Goal: Information Seeking & Learning: Check status

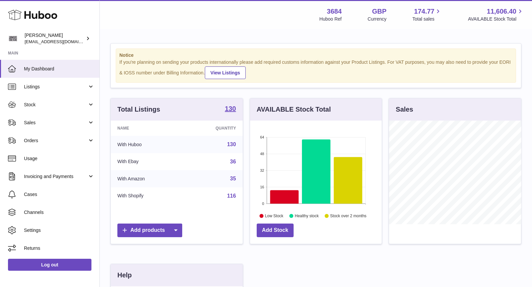
scroll to position [103, 132]
click at [32, 124] on span "Sales" at bounding box center [55, 123] width 63 height 6
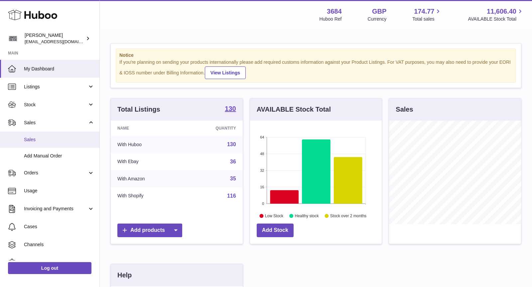
click at [59, 137] on span "Sales" at bounding box center [59, 140] width 70 height 6
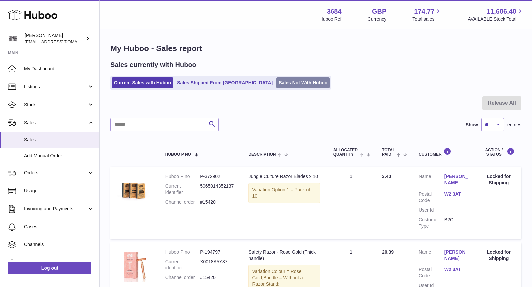
click at [276, 82] on link "Sales Not With Huboo" at bounding box center [302, 82] width 53 height 11
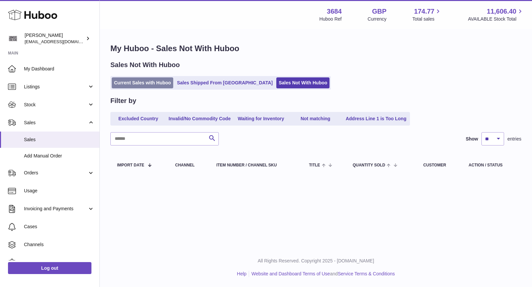
click at [143, 81] on link "Current Sales with Huboo" at bounding box center [143, 82] width 62 height 11
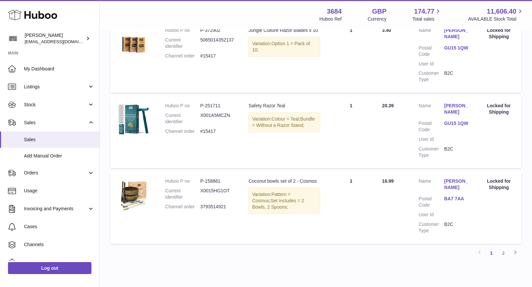
scroll to position [698, 0]
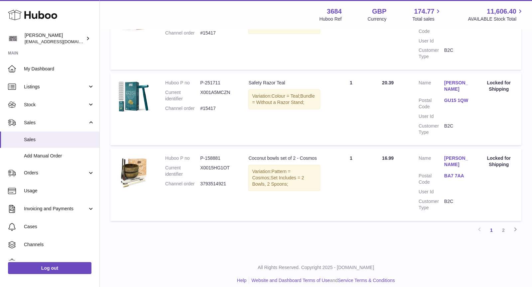
click at [209, 117] on td "Huboo P no P-251711 Current identifier X001A5MCZN Channel order #15417" at bounding box center [200, 109] width 83 height 72
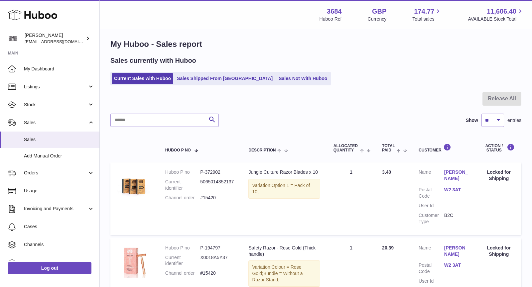
scroll to position [0, 0]
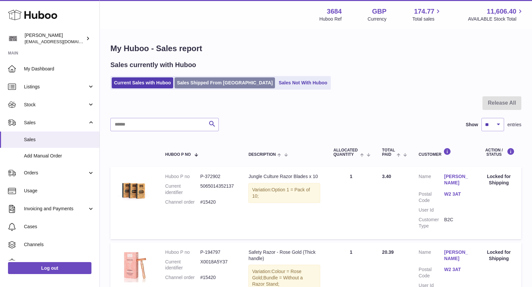
click at [201, 86] on link "Sales Shipped From Huboo" at bounding box center [225, 82] width 100 height 11
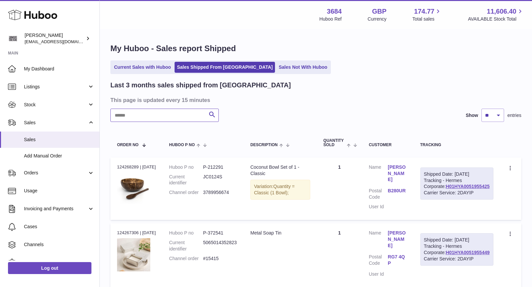
click at [151, 116] on input "text" at bounding box center [164, 115] width 108 height 13
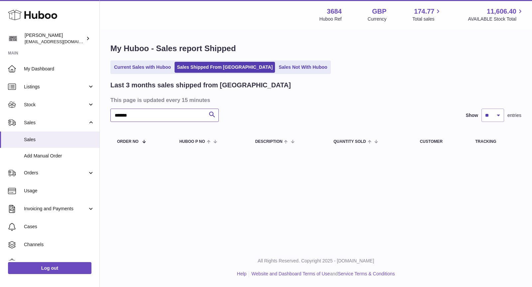
type input "*******"
